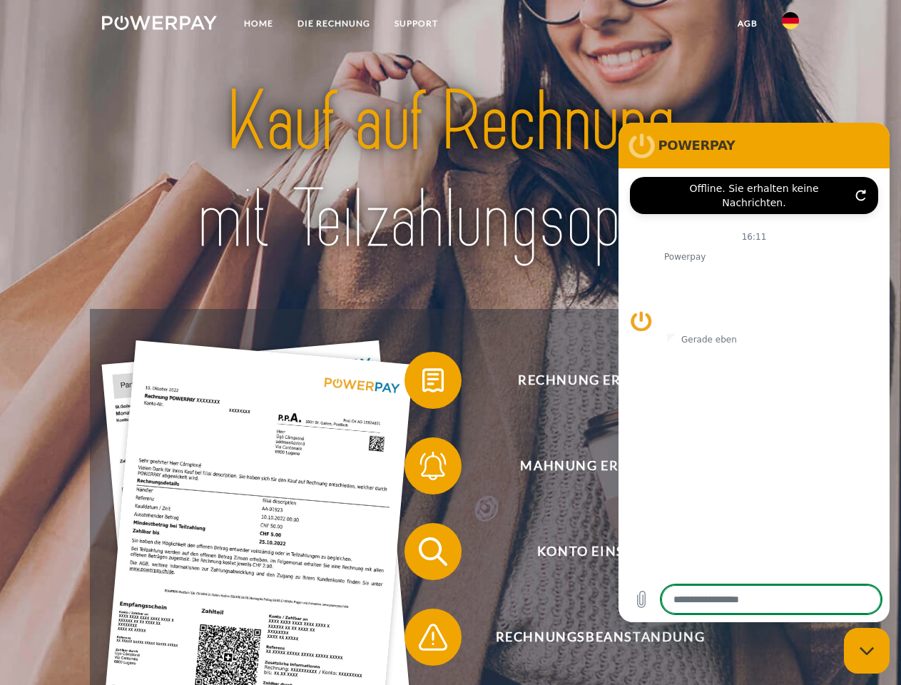
click at [159, 25] on img at bounding box center [159, 23] width 115 height 14
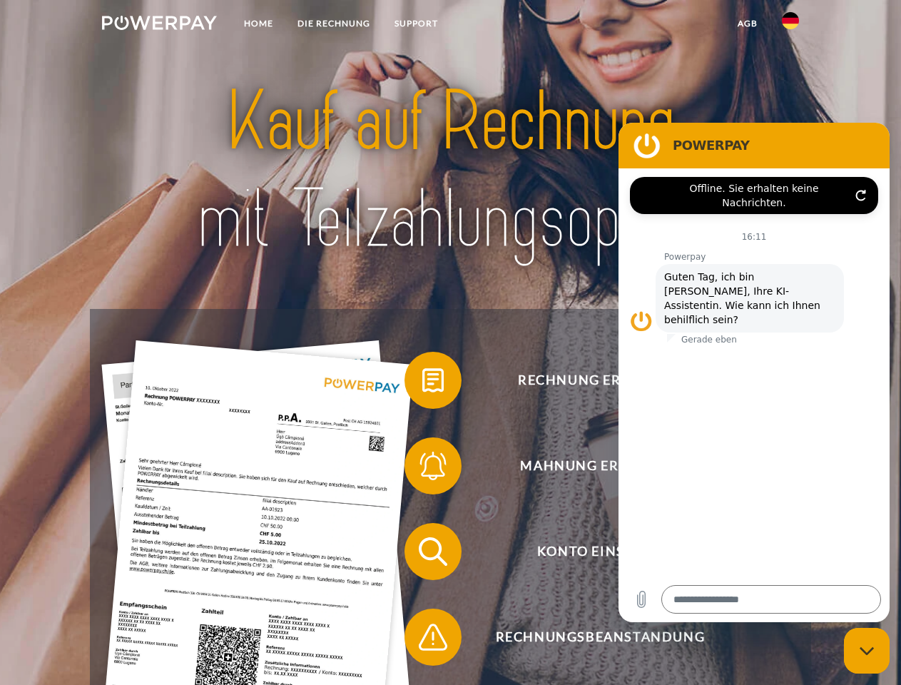
click at [790, 25] on img at bounding box center [790, 20] width 17 height 17
click at [747, 24] on link "agb" at bounding box center [748, 24] width 44 height 26
click at [422, 383] on span at bounding box center [411, 380] width 71 height 71
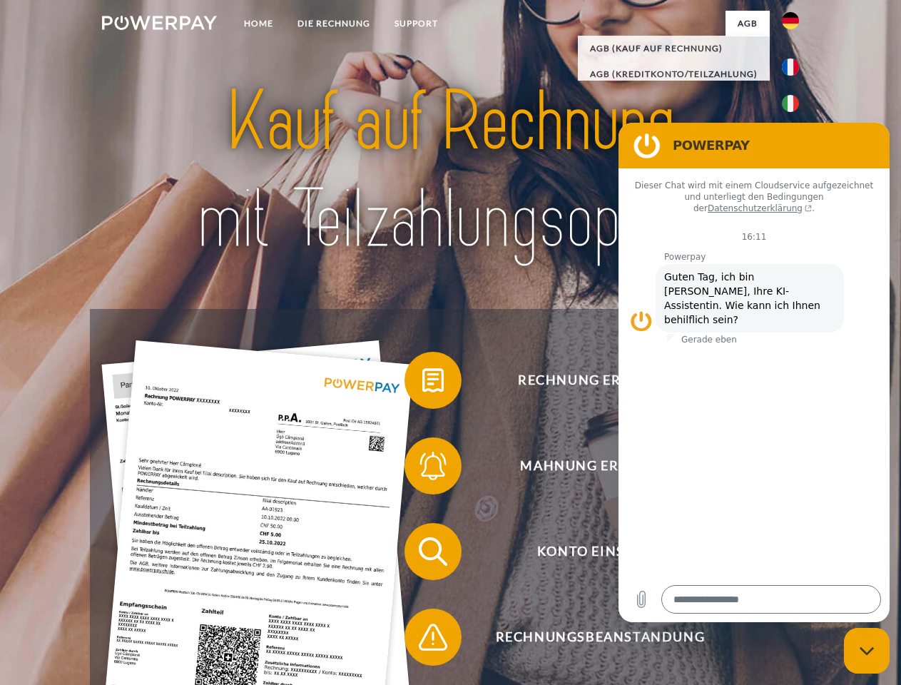
click at [422, 469] on div "Rechnung erhalten? Mahnung erhalten? Konto einsehen" at bounding box center [450, 594] width 721 height 571
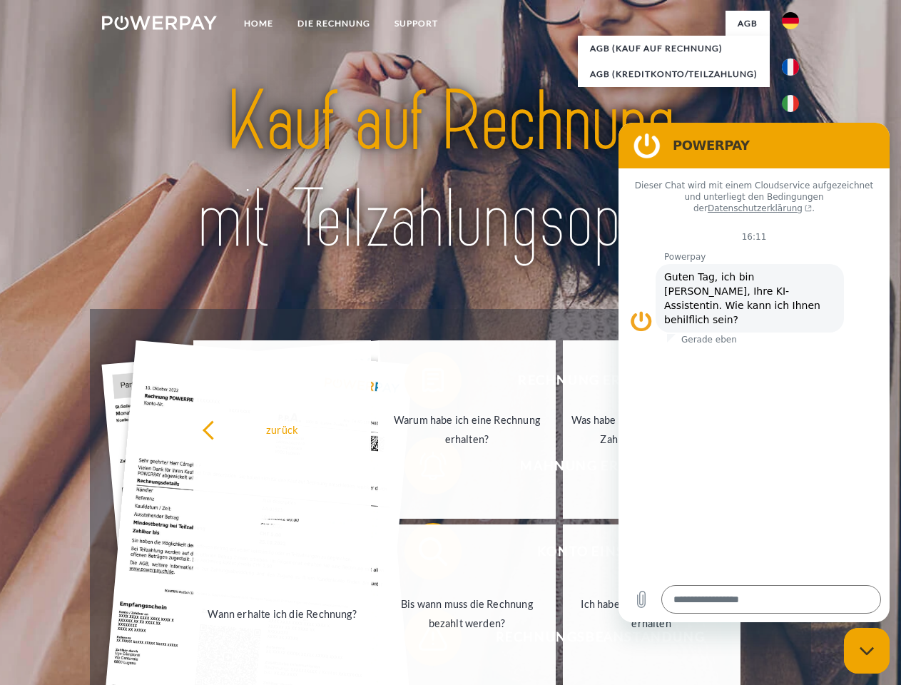
click at [422, 554] on link "Bis wann muss die Rechnung bezahlt werden?" at bounding box center [467, 613] width 178 height 178
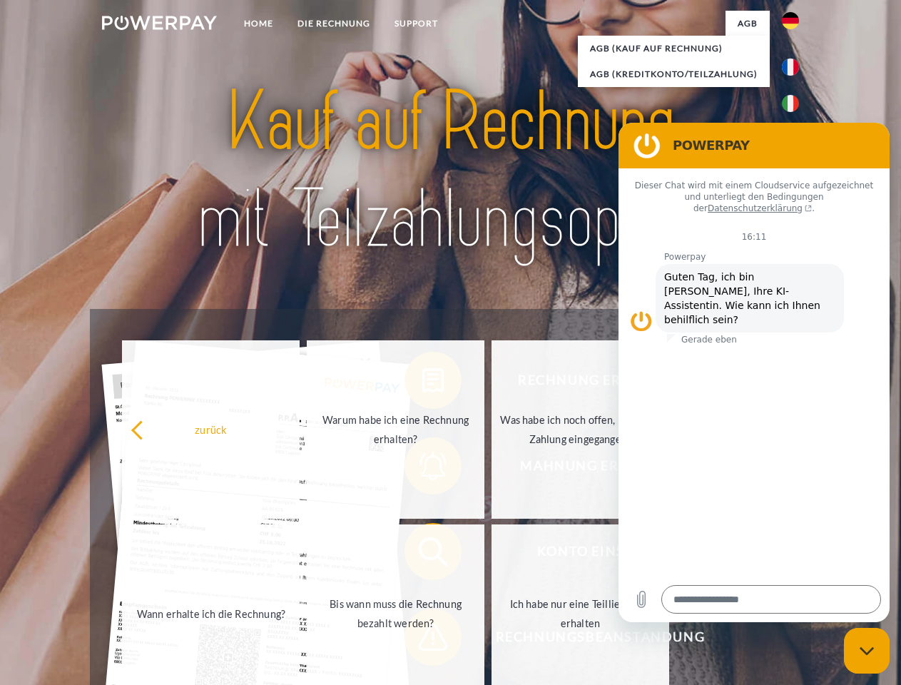
click at [422, 640] on span at bounding box center [411, 636] width 71 height 71
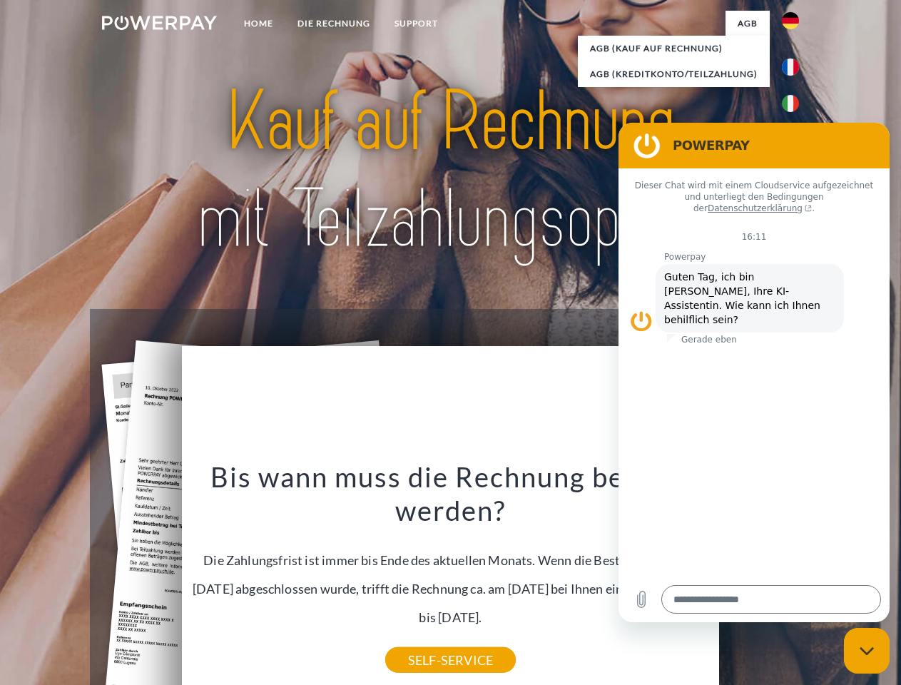
click at [867, 651] on icon "Messaging-Fenster schließen" at bounding box center [867, 650] width 15 height 9
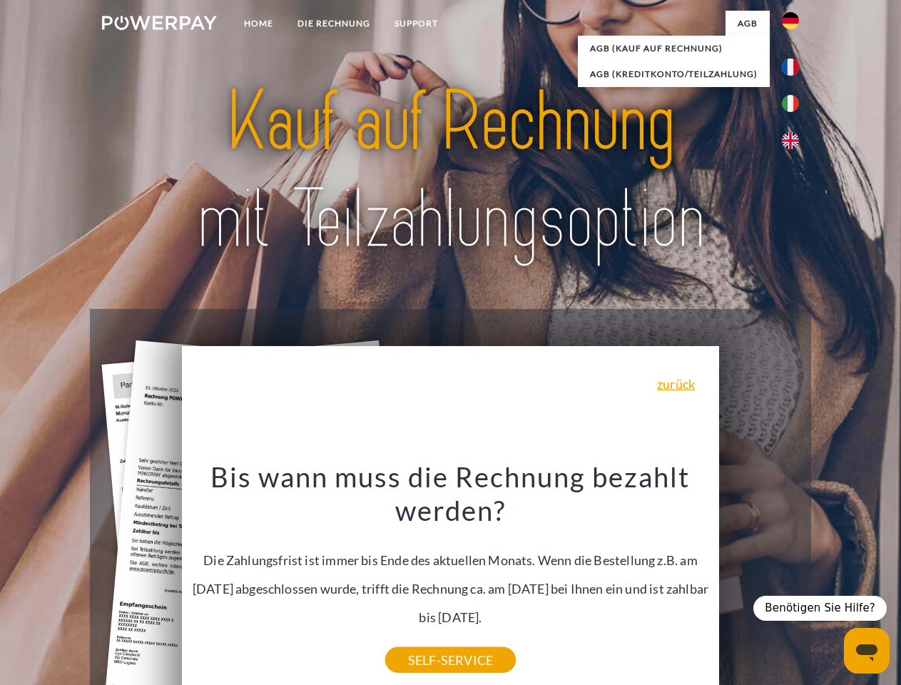
type textarea "*"
